Goal: Navigation & Orientation: Find specific page/section

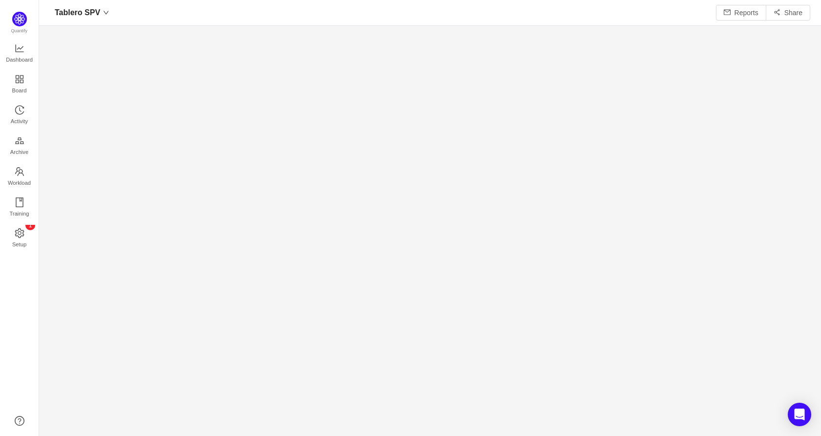
scroll to position [421, 760]
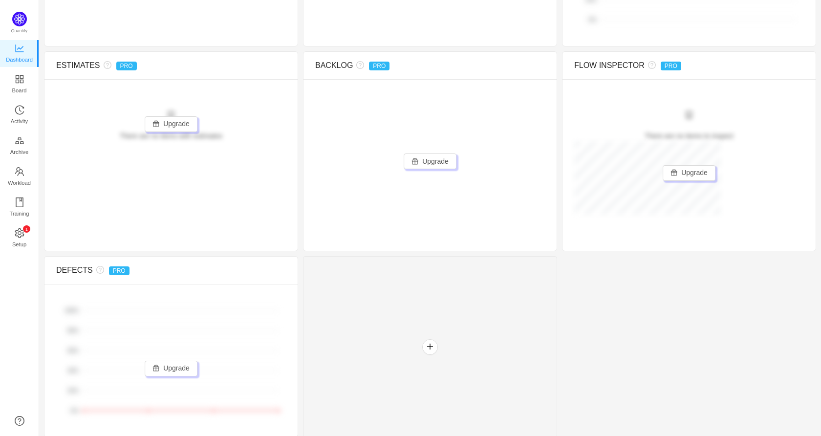
scroll to position [418, 0]
click at [23, 83] on span "Board" at bounding box center [19, 91] width 15 height 20
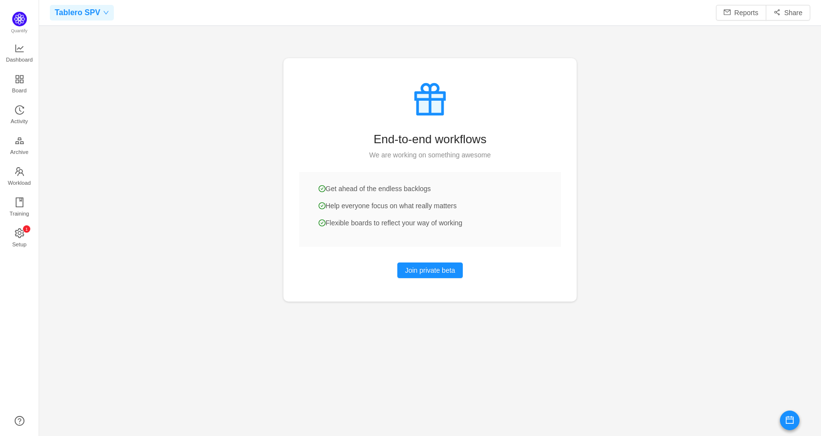
click at [105, 14] on icon "icon: down" at bounding box center [106, 13] width 6 height 6
click at [103, 28] on span "Tablero ORQCHIP" at bounding box center [86, 31] width 56 height 15
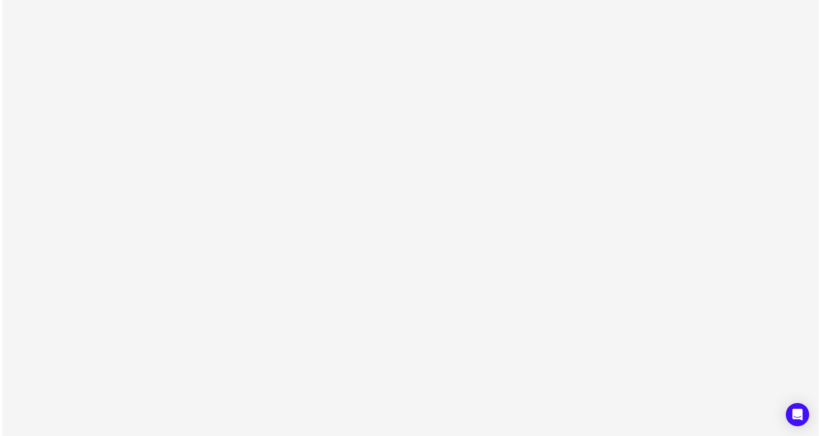
scroll to position [421, 807]
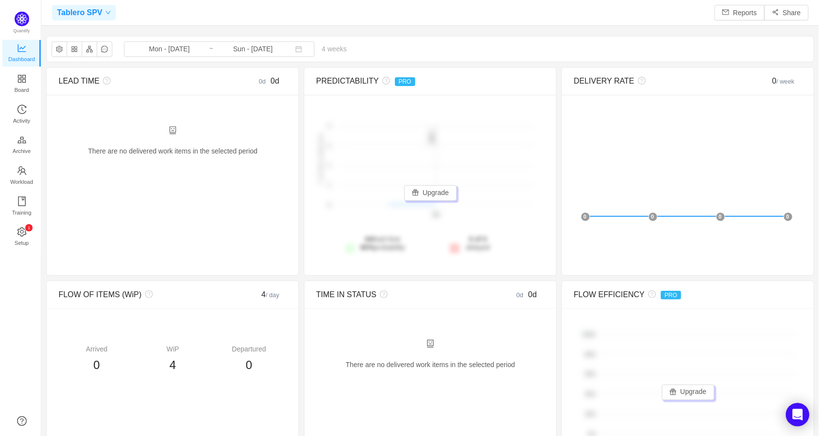
scroll to position [421, 760]
click at [102, 9] on div "Tablero SPV" at bounding box center [82, 13] width 64 height 16
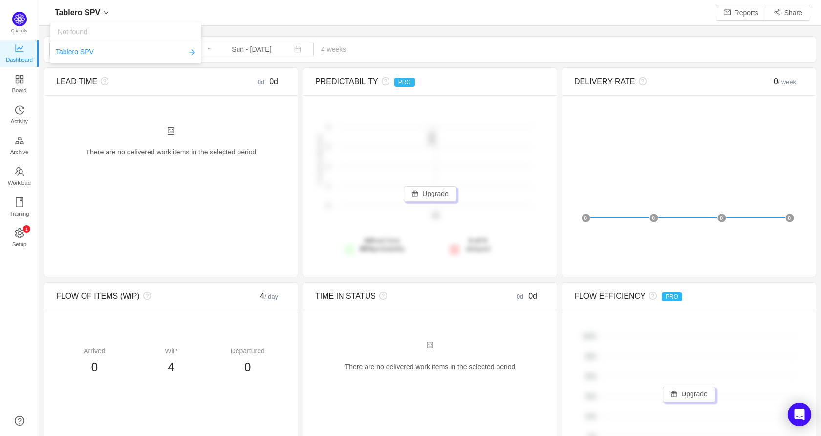
click at [141, 16] on div "Tablero SPV Reports Share" at bounding box center [430, 13] width 761 height 16
click at [23, 113] on span "Activity" at bounding box center [19, 121] width 17 height 20
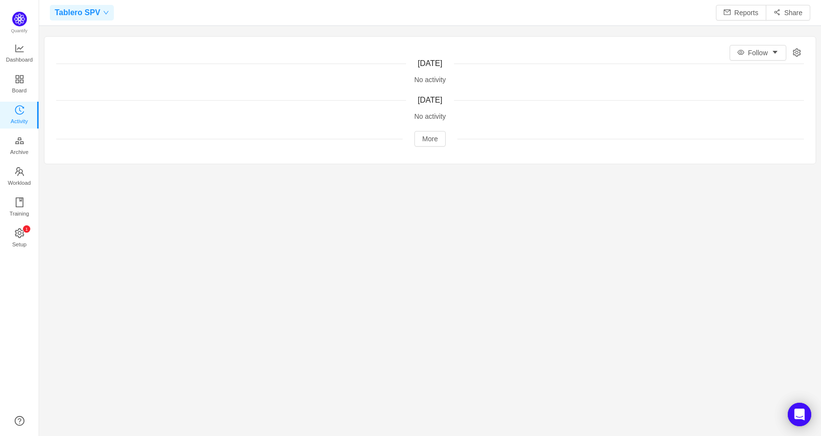
click at [104, 14] on icon "icon: down" at bounding box center [106, 12] width 5 height 3
click at [96, 31] on span "Tablero ORQCHIP" at bounding box center [86, 31] width 56 height 15
